Goal: Find specific page/section: Find specific page/section

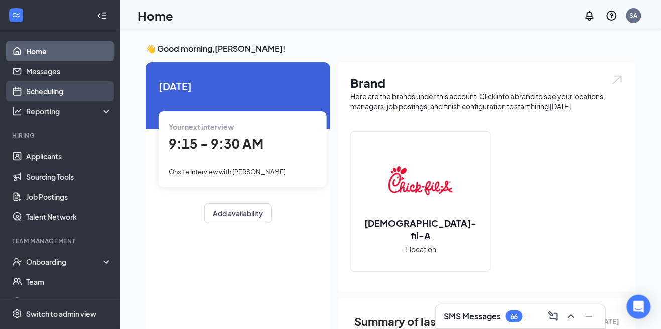
click at [85, 91] on link "Scheduling" at bounding box center [69, 91] width 86 height 20
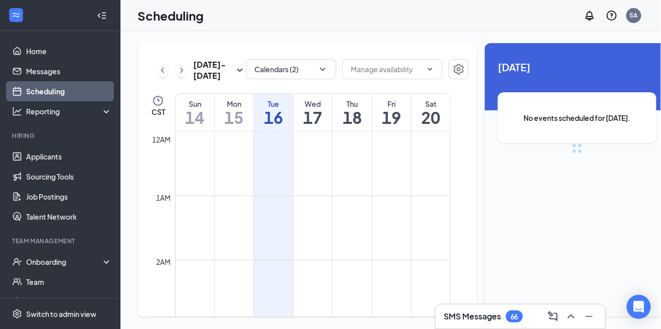
scroll to position [493, 0]
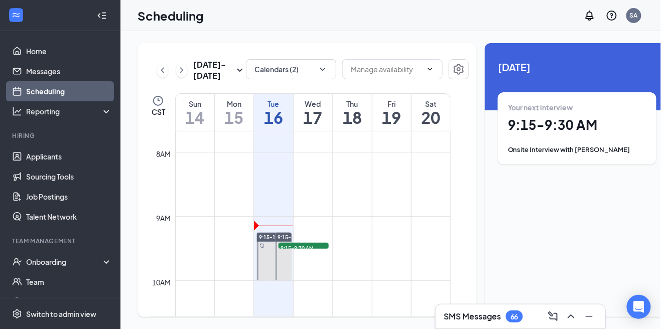
click at [163, 76] on icon "ChevronLeft" at bounding box center [163, 70] width 10 height 12
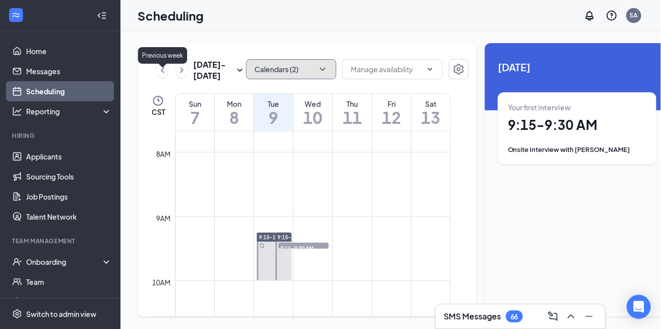
click at [307, 76] on button "Calendars (2)" at bounding box center [291, 69] width 90 height 20
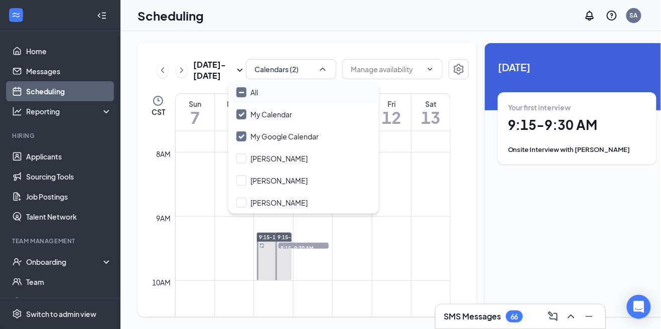
click at [298, 99] on div "All" at bounding box center [303, 92] width 151 height 22
checkbox input "true"
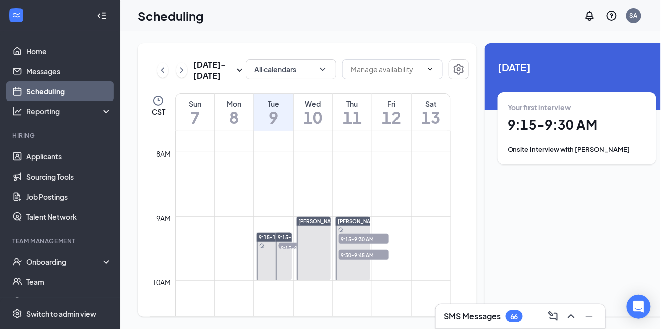
click at [555, 25] on div "Scheduling SA" at bounding box center [390, 15] width 540 height 31
click at [317, 126] on h1 "10" at bounding box center [312, 117] width 39 height 17
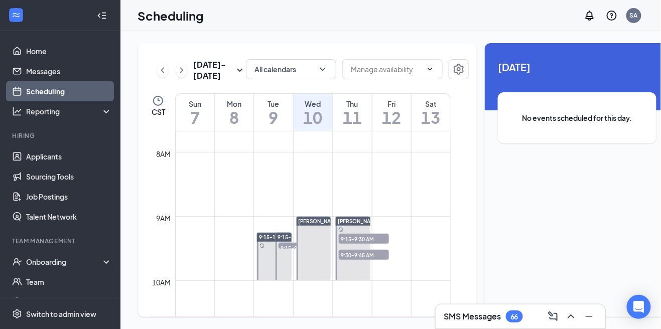
click at [354, 123] on h1 "11" at bounding box center [352, 117] width 39 height 17
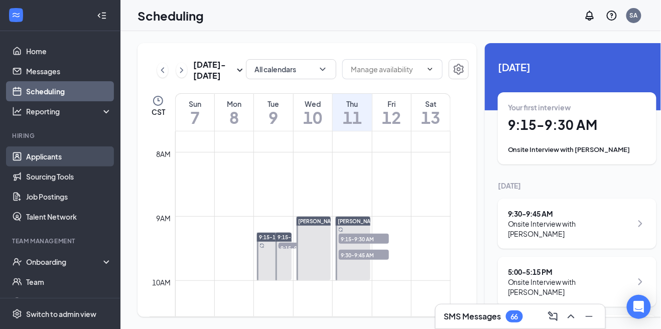
click at [64, 161] on link "Applicants" at bounding box center [69, 156] width 86 height 20
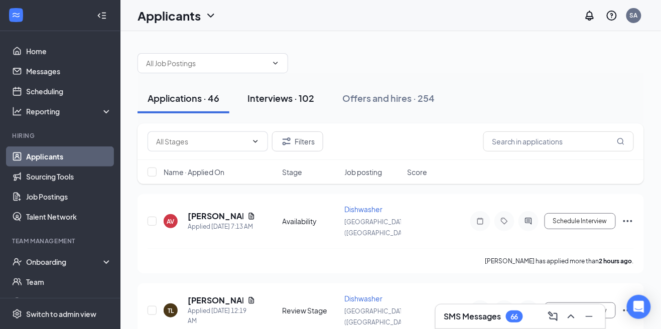
click at [277, 100] on div "Interviews · 102" at bounding box center [280, 98] width 67 height 13
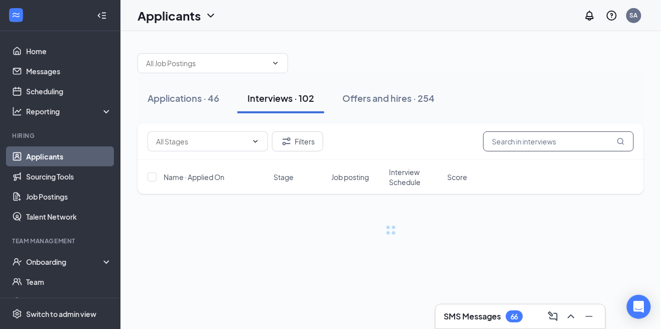
click at [544, 142] on input "text" at bounding box center [558, 141] width 151 height 20
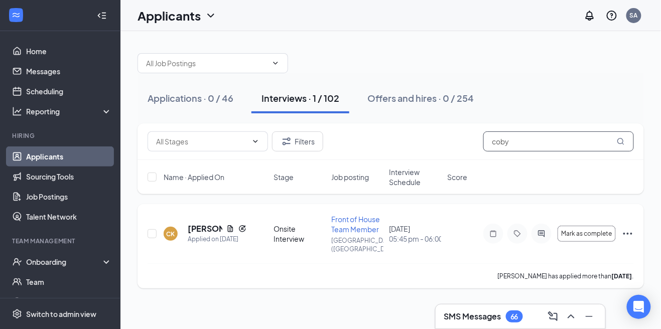
type input "coby"
click at [195, 223] on h5 "[PERSON_NAME]" at bounding box center [205, 228] width 35 height 11
